Goal: Download file/media

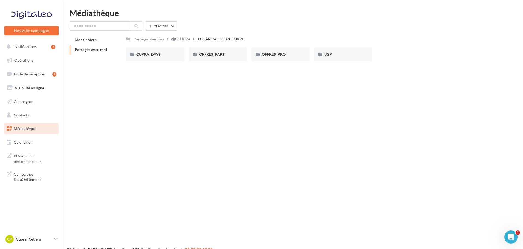
click at [29, 125] on link "Médiathèque" at bounding box center [31, 128] width 56 height 11
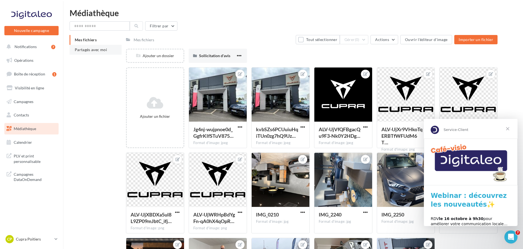
click at [88, 50] on span "Partagés avec moi" at bounding box center [91, 49] width 32 height 5
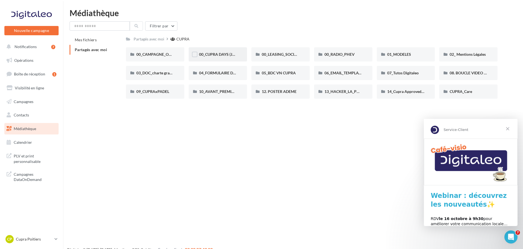
click at [223, 50] on div "00_CUPRA DAYS (JPO)" at bounding box center [217, 54] width 58 height 14
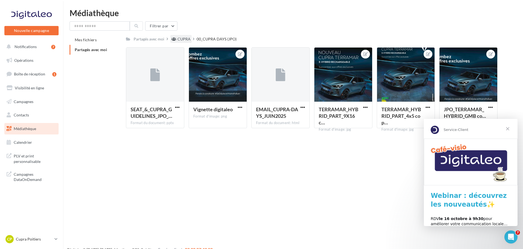
click at [178, 37] on div "CUPRA" at bounding box center [183, 38] width 13 height 5
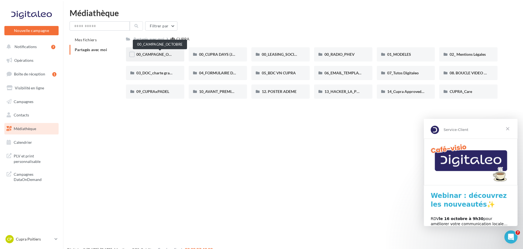
click at [150, 54] on span "00_CAMPAGNE_OCTOBRE" at bounding box center [159, 54] width 47 height 5
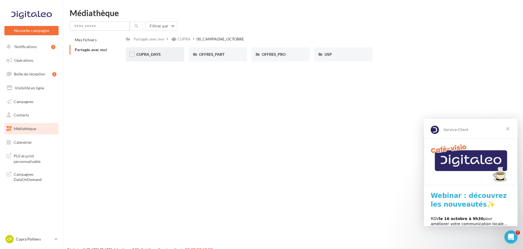
click at [159, 56] on span "CUPRA_DAYS" at bounding box center [148, 54] width 24 height 5
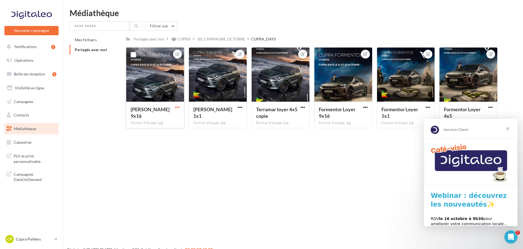
click at [176, 107] on span "button" at bounding box center [177, 107] width 5 height 5
click at [156, 128] on button "Télécharger" at bounding box center [152, 132] width 58 height 14
click at [243, 106] on button "button" at bounding box center [239, 107] width 7 height 5
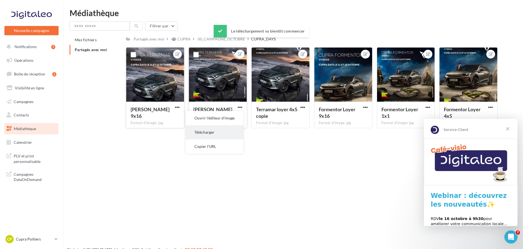
click at [219, 129] on button "Télécharger" at bounding box center [214, 132] width 58 height 14
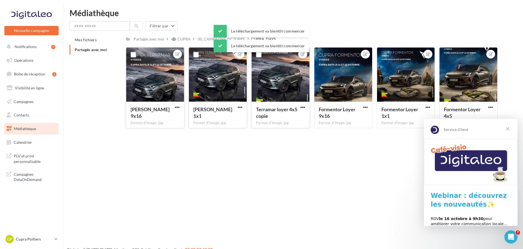
click at [301, 107] on span "button" at bounding box center [302, 107] width 5 height 5
click at [291, 133] on button "Télécharger" at bounding box center [277, 132] width 58 height 14
click at [365, 107] on span "button" at bounding box center [365, 107] width 5 height 5
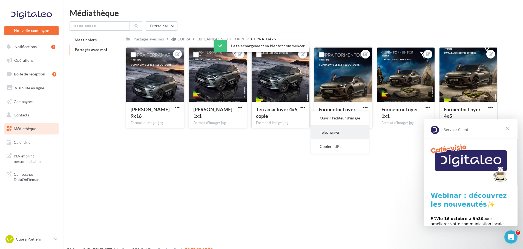
click at [347, 131] on button "Télécharger" at bounding box center [340, 132] width 58 height 14
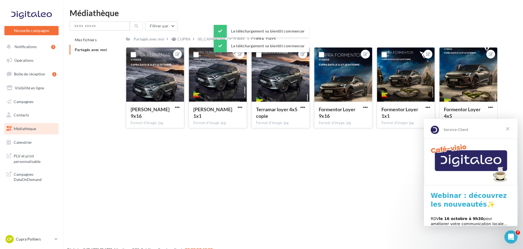
click at [425, 106] on button "button" at bounding box center [427, 107] width 7 height 5
click at [406, 131] on button "Télécharger" at bounding box center [402, 132] width 58 height 14
drag, startPoint x: 486, startPoint y: 104, endPoint x: 483, endPoint y: 106, distance: 3.3
click at [486, 104] on div "Formentor Loyer 4x5 Format d'image: jpg" at bounding box center [468, 115] width 58 height 26
click at [491, 107] on span "button" at bounding box center [490, 107] width 5 height 5
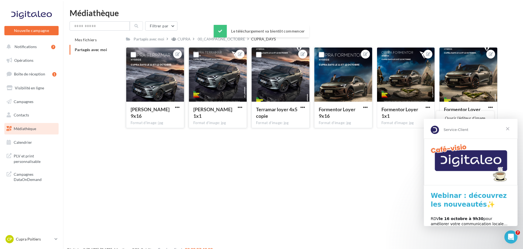
click at [506, 128] on span "Fermer" at bounding box center [507, 129] width 20 height 20
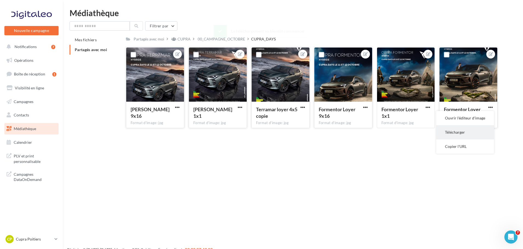
click at [472, 129] on button "Télécharger" at bounding box center [465, 132] width 58 height 14
click at [239, 38] on div "00_CAMPAGNE_OCTOBRE" at bounding box center [221, 38] width 47 height 5
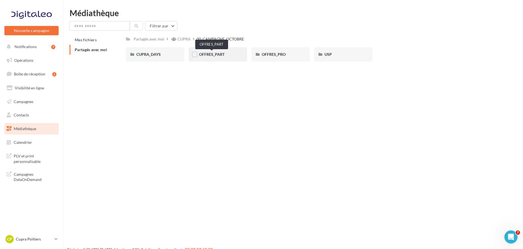
click at [214, 55] on span "OFFRES_PART" at bounding box center [211, 54] width 25 height 5
click at [150, 56] on div "BORN" at bounding box center [154, 54] width 37 height 5
click at [222, 36] on div "00_CAMPAGNE_OCTOBRE" at bounding box center [221, 39] width 50 height 8
click at [274, 57] on span "OFFRES_PRO" at bounding box center [274, 54] width 24 height 5
click at [154, 57] on div "BORN" at bounding box center [154, 54] width 37 height 5
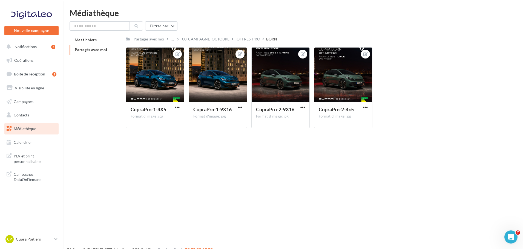
drag, startPoint x: 204, startPoint y: 3, endPoint x: 124, endPoint y: 7, distance: 79.7
click at [124, 7] on html "Nouvelle campagne Nouvelle campagne Notifications 7 Opérations Boîte de récepti…" at bounding box center [261, 124] width 523 height 249
click at [178, 108] on span "button" at bounding box center [177, 107] width 5 height 5
drag, startPoint x: 151, startPoint y: 132, endPoint x: 256, endPoint y: 116, distance: 105.9
click at [151, 132] on button "Télécharger" at bounding box center [152, 132] width 58 height 14
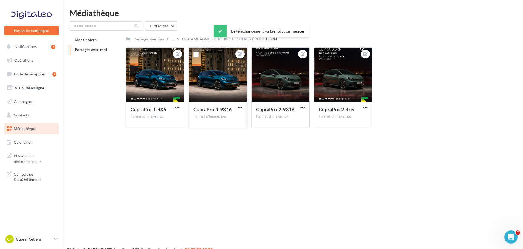
click at [236, 108] on button "button" at bounding box center [239, 107] width 7 height 5
click at [225, 129] on button "Télécharger" at bounding box center [214, 132] width 58 height 14
click at [305, 106] on button "button" at bounding box center [302, 107] width 7 height 5
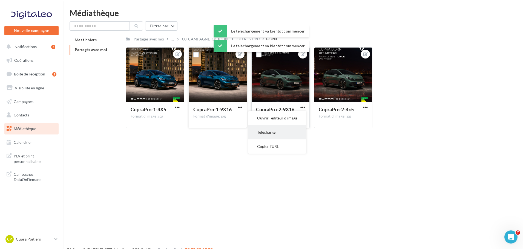
click at [289, 131] on button "Télécharger" at bounding box center [277, 132] width 58 height 14
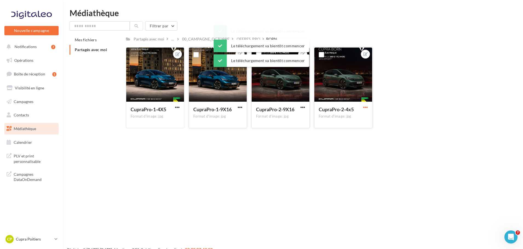
drag, startPoint x: 367, startPoint y: 106, endPoint x: 362, endPoint y: 108, distance: 4.8
click at [367, 106] on span "button" at bounding box center [365, 107] width 5 height 5
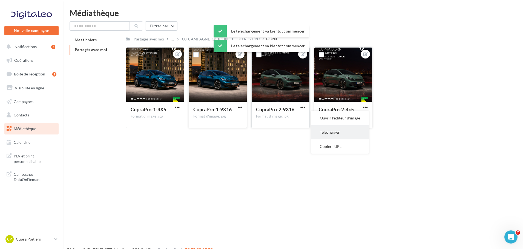
click at [342, 129] on button "Télécharger" at bounding box center [340, 132] width 58 height 14
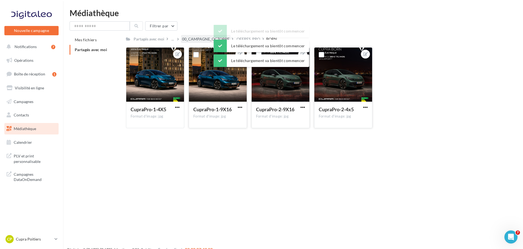
click at [200, 38] on div "00_CAMPAGNE_OCTOBRE" at bounding box center [205, 38] width 47 height 5
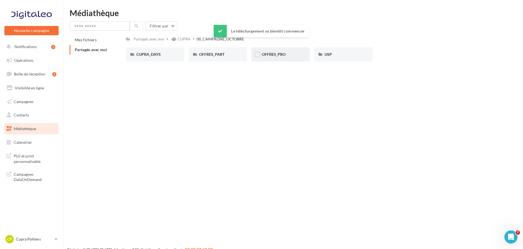
click at [265, 57] on div "OFFRES_PRO" at bounding box center [280, 54] width 37 height 5
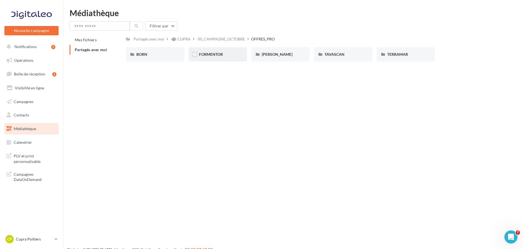
click at [217, 59] on div "FORMENTOR" at bounding box center [217, 54] width 58 height 14
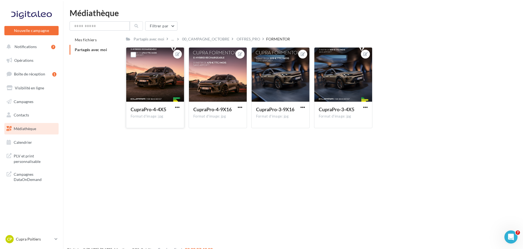
click at [173, 108] on div "CupraPro-4-4X5" at bounding box center [154, 110] width 49 height 8
click at [177, 108] on span "button" at bounding box center [177, 107] width 5 height 5
click at [163, 127] on button "Télécharger" at bounding box center [152, 132] width 58 height 14
click at [243, 106] on button "button" at bounding box center [239, 107] width 7 height 5
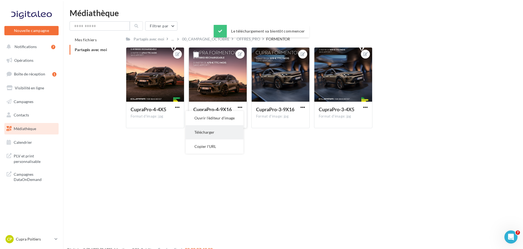
click at [229, 134] on button "Télécharger" at bounding box center [214, 132] width 58 height 14
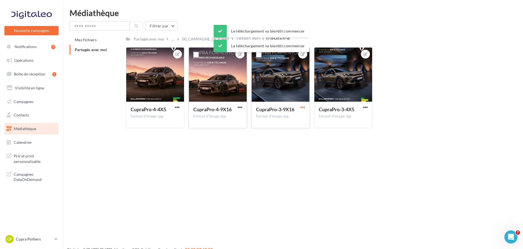
click at [301, 105] on span "button" at bounding box center [302, 107] width 5 height 5
click at [279, 131] on button "Télécharger" at bounding box center [277, 132] width 58 height 14
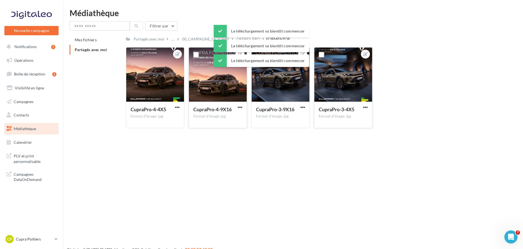
click at [361, 108] on div "CupraPro-3-4X5" at bounding box center [342, 110] width 49 height 8
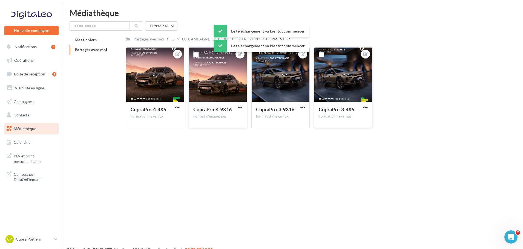
drag, startPoint x: 372, startPoint y: 109, endPoint x: 366, endPoint y: 110, distance: 5.9
click at [371, 108] on div "CupraPro-3-4X5 Format d'image: jpg" at bounding box center [343, 115] width 58 height 26
click at [367, 106] on span "button" at bounding box center [365, 107] width 5 height 5
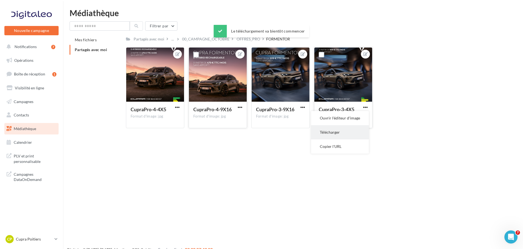
click at [345, 127] on button "Télécharger" at bounding box center [340, 132] width 58 height 14
click at [213, 43] on div "00_CAMPAGNE_OCTOBRE" at bounding box center [206, 39] width 50 height 8
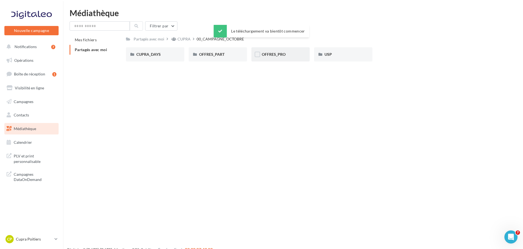
click at [290, 52] on div "OFFRES_PRO" at bounding box center [280, 54] width 37 height 5
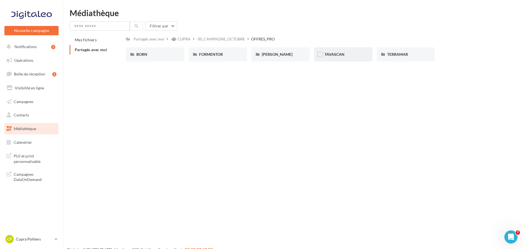
click at [318, 51] on div "TAVASCAN" at bounding box center [343, 54] width 58 height 14
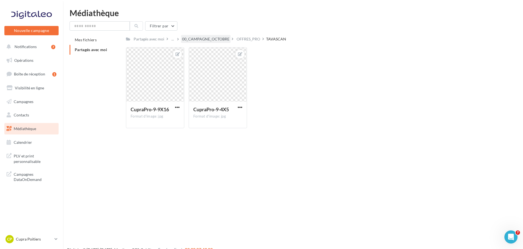
click at [223, 37] on div "00_CAMPAGNE_OCTOBRE" at bounding box center [205, 38] width 47 height 5
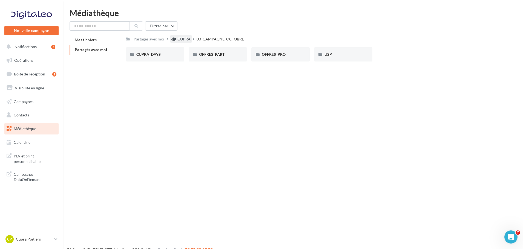
click at [181, 41] on div "CUPRA" at bounding box center [183, 38] width 13 height 5
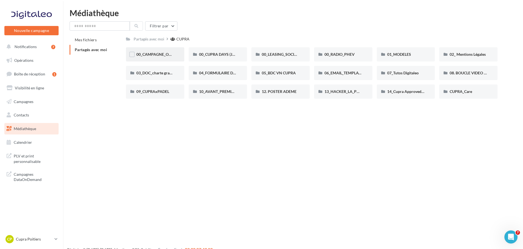
click at [156, 58] on div "00_CAMPAGNE_OCTOBRE" at bounding box center [155, 54] width 58 height 14
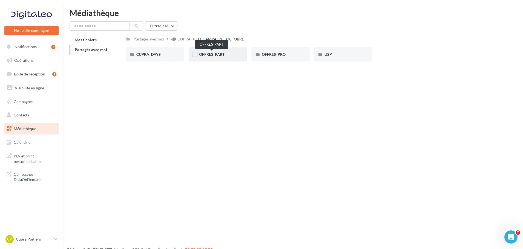
click at [223, 56] on span "OFFRES_PART" at bounding box center [211, 54] width 25 height 5
click at [165, 57] on div "BORN" at bounding box center [154, 54] width 37 height 5
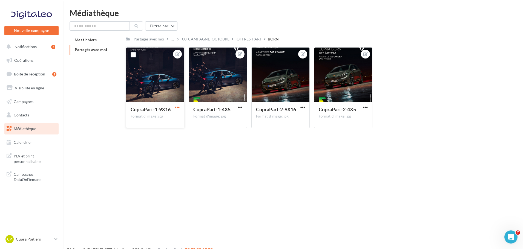
click at [177, 106] on span "button" at bounding box center [177, 107] width 5 height 5
click at [151, 131] on button "Télécharger" at bounding box center [152, 132] width 58 height 14
click at [236, 107] on button "button" at bounding box center [239, 107] width 7 height 5
drag, startPoint x: 220, startPoint y: 129, endPoint x: 267, endPoint y: 126, distance: 46.8
click at [220, 129] on button "Télécharger" at bounding box center [214, 132] width 58 height 14
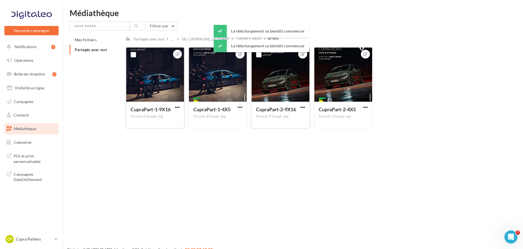
drag, startPoint x: 301, startPoint y: 106, endPoint x: 301, endPoint y: 110, distance: 3.6
click at [301, 106] on span "button" at bounding box center [302, 107] width 5 height 5
click at [291, 132] on button "Télécharger" at bounding box center [277, 132] width 58 height 14
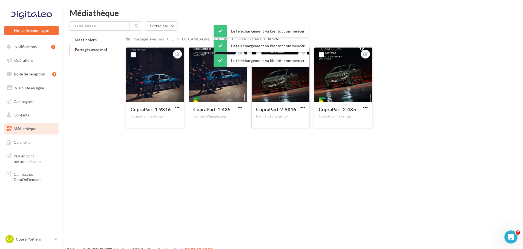
click at [366, 109] on span "button" at bounding box center [365, 107] width 5 height 5
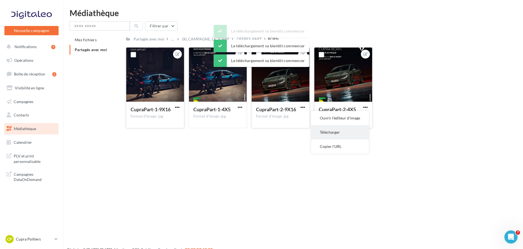
click at [349, 134] on button "Télécharger" at bounding box center [340, 132] width 58 height 14
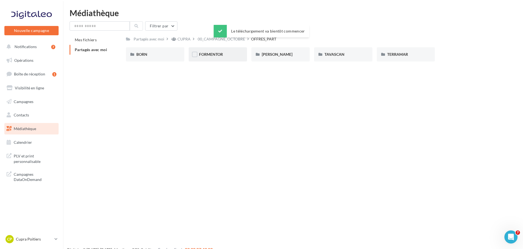
click at [226, 60] on div "FORMENTOR" at bounding box center [217, 54] width 58 height 14
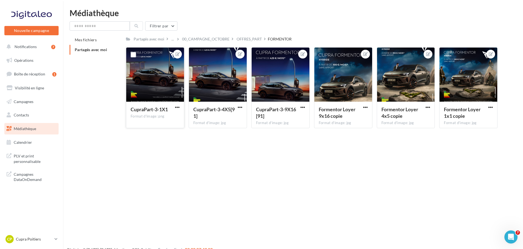
click at [180, 109] on button "button" at bounding box center [177, 107] width 7 height 5
click at [167, 127] on button "Télécharger" at bounding box center [152, 132] width 58 height 14
drag, startPoint x: 239, startPoint y: 106, endPoint x: 237, endPoint y: 109, distance: 3.7
click at [239, 106] on span "button" at bounding box center [239, 107] width 5 height 5
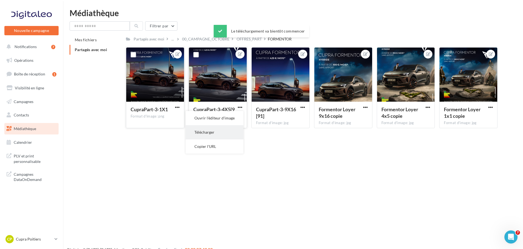
drag, startPoint x: 216, startPoint y: 131, endPoint x: 255, endPoint y: 124, distance: 39.0
click at [216, 131] on button "Télécharger" at bounding box center [214, 132] width 58 height 14
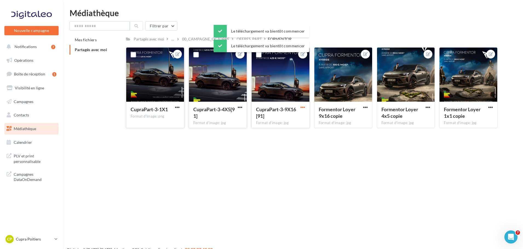
click at [304, 108] on span "button" at bounding box center [302, 107] width 5 height 5
click at [281, 130] on button "Télécharger" at bounding box center [277, 132] width 58 height 14
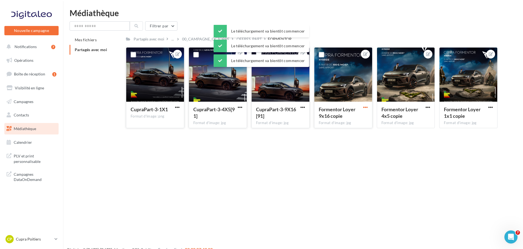
click at [365, 107] on span "button" at bounding box center [365, 107] width 5 height 5
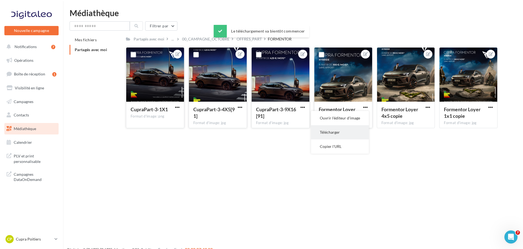
click at [342, 134] on button "Télécharger" at bounding box center [340, 132] width 58 height 14
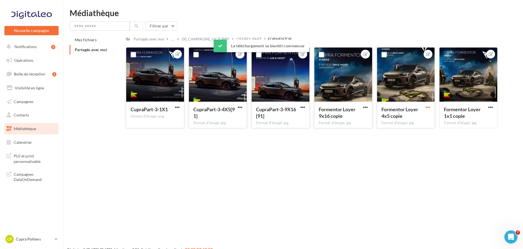
click at [426, 108] on span "button" at bounding box center [427, 107] width 5 height 5
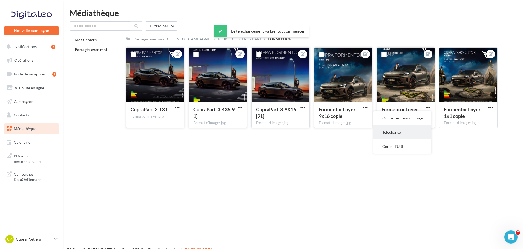
click at [403, 131] on button "Télécharger" at bounding box center [402, 132] width 58 height 14
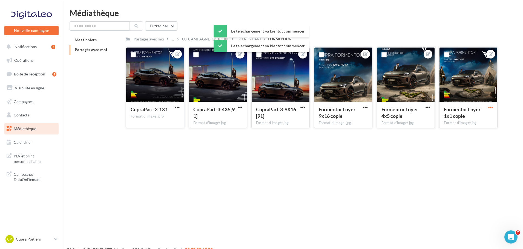
click at [489, 107] on span "button" at bounding box center [490, 107] width 5 height 5
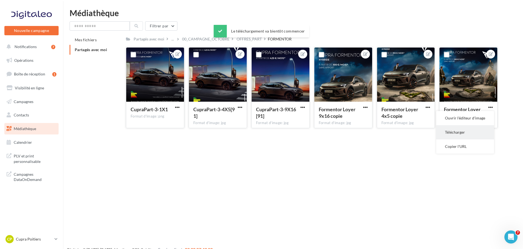
click at [457, 133] on button "Télécharger" at bounding box center [465, 132] width 58 height 14
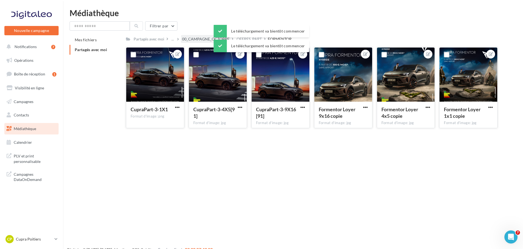
click at [207, 41] on div "00_CAMPAGNE_OCTOBRE" at bounding box center [205, 38] width 47 height 5
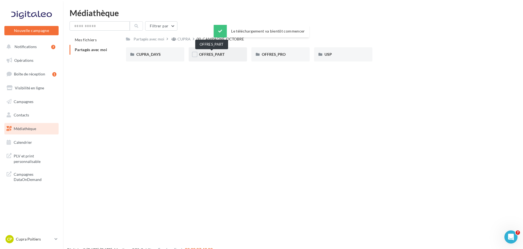
click at [223, 56] on span "OFFRES_PART" at bounding box center [211, 54] width 25 height 5
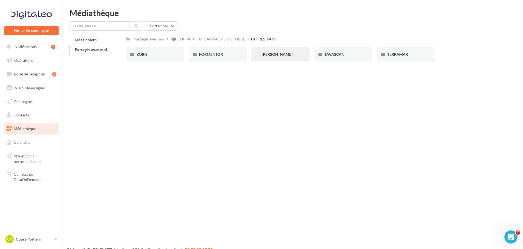
click at [277, 56] on div "[PERSON_NAME]" at bounding box center [280, 54] width 37 height 5
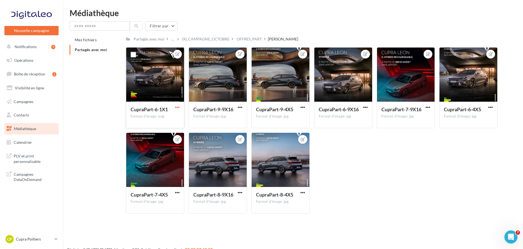
click at [178, 108] on span "button" at bounding box center [177, 107] width 5 height 5
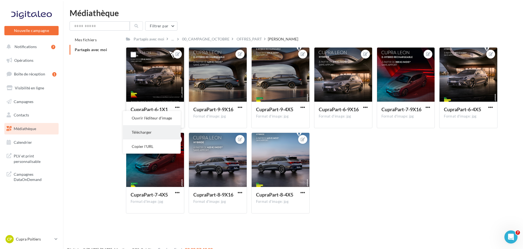
click at [155, 132] on button "Télécharger" at bounding box center [152, 132] width 58 height 14
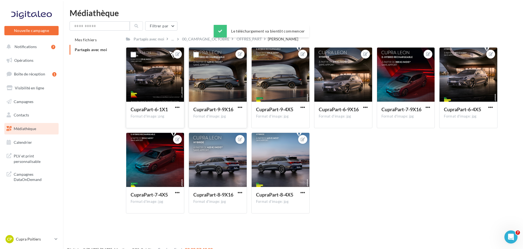
click at [238, 109] on span "button" at bounding box center [239, 107] width 5 height 5
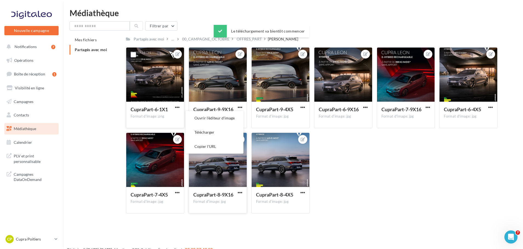
drag, startPoint x: 225, startPoint y: 129, endPoint x: 189, endPoint y: 156, distance: 44.3
click at [224, 129] on button "Télécharger" at bounding box center [214, 132] width 58 height 14
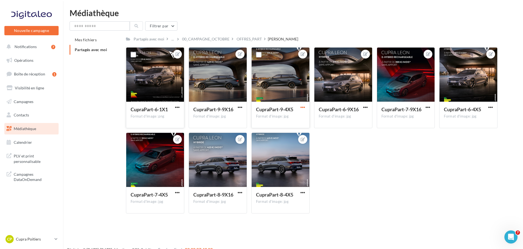
click at [301, 107] on span "button" at bounding box center [302, 107] width 5 height 5
click at [275, 140] on button "Copier l'URL" at bounding box center [277, 147] width 58 height 14
click at [299, 106] on button "button" at bounding box center [302, 107] width 7 height 5
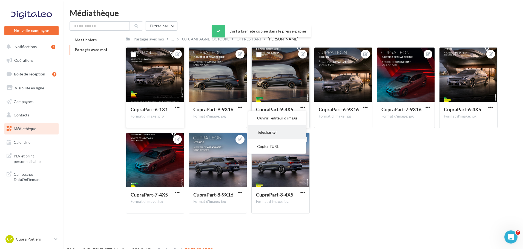
click at [285, 129] on button "Télécharger" at bounding box center [277, 132] width 58 height 14
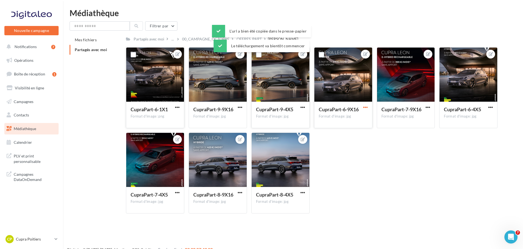
drag, startPoint x: 367, startPoint y: 106, endPoint x: 363, endPoint y: 109, distance: 4.8
click at [367, 106] on span "button" at bounding box center [365, 107] width 5 height 5
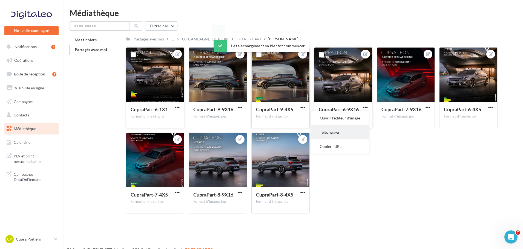
click at [350, 127] on button "Télécharger" at bounding box center [340, 132] width 58 height 14
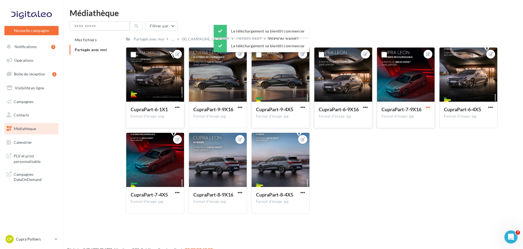
click at [426, 107] on span "button" at bounding box center [427, 107] width 5 height 5
drag, startPoint x: 408, startPoint y: 130, endPoint x: 491, endPoint y: 112, distance: 84.4
click at [408, 130] on button "Télécharger" at bounding box center [402, 132] width 58 height 14
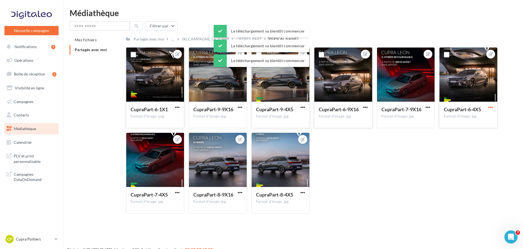
click at [491, 108] on span "button" at bounding box center [490, 107] width 5 height 5
drag, startPoint x: 466, startPoint y: 132, endPoint x: 393, endPoint y: 150, distance: 75.0
click at [466, 132] on button "Télécharger" at bounding box center [465, 132] width 58 height 14
click at [179, 191] on button "button" at bounding box center [177, 192] width 7 height 5
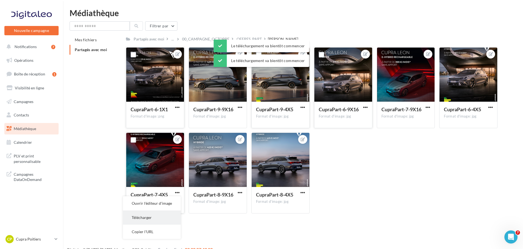
click at [173, 212] on button "Télécharger" at bounding box center [152, 218] width 58 height 14
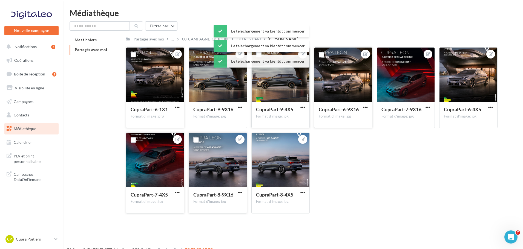
click at [244, 193] on div "CupraPart-8-9X16 Format d'image: jpg" at bounding box center [218, 200] width 58 height 26
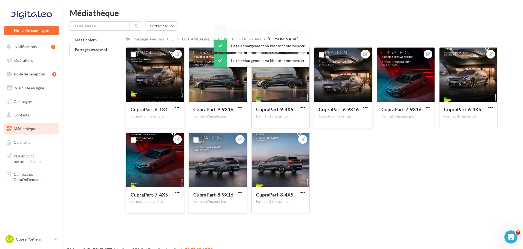
click at [239, 190] on div at bounding box center [239, 192] width 7 height 5
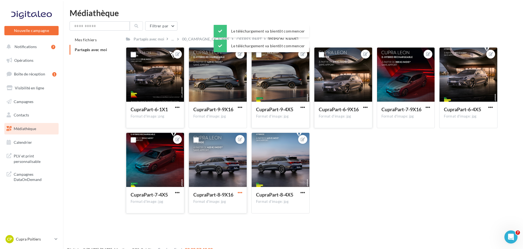
click at [237, 194] on span "button" at bounding box center [239, 192] width 5 height 5
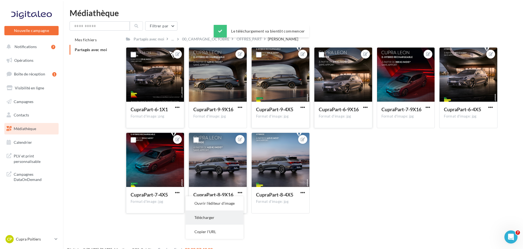
click at [219, 213] on button "Télécharger" at bounding box center [214, 218] width 58 height 14
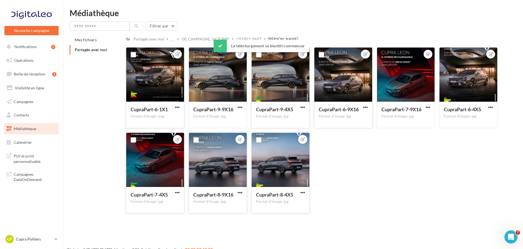
click at [297, 192] on div "CupraPart-8-4X5" at bounding box center [277, 195] width 42 height 8
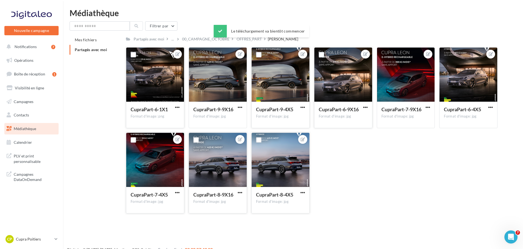
click at [299, 192] on button "button" at bounding box center [302, 192] width 7 height 5
click at [275, 214] on button "Télécharger" at bounding box center [277, 218] width 58 height 14
click at [49, 241] on p "Cupra Poitiers" at bounding box center [34, 239] width 36 height 5
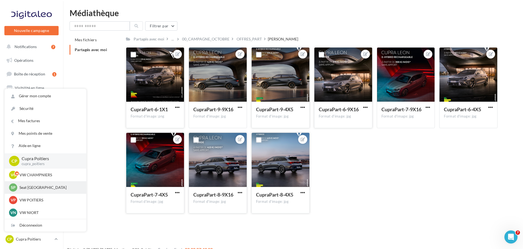
click at [34, 187] on p "Seat [GEOGRAPHIC_DATA]" at bounding box center [49, 187] width 60 height 5
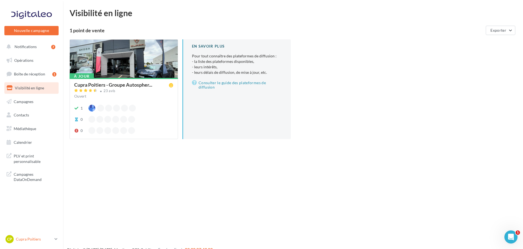
click at [37, 239] on p "Cupra Poitiers" at bounding box center [34, 239] width 36 height 5
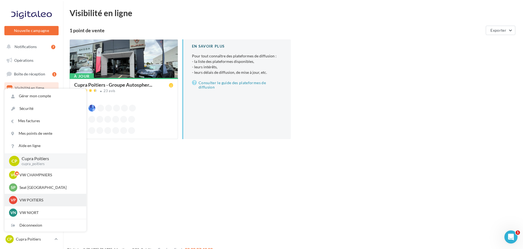
scroll to position [27, 0]
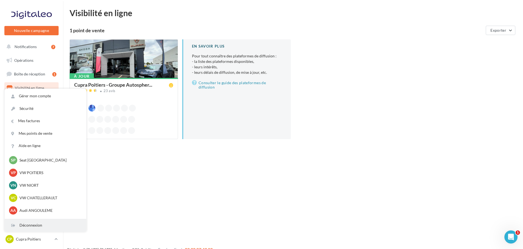
click at [33, 224] on div "Déconnexion" at bounding box center [46, 225] width 82 height 12
